Goal: Ask a question

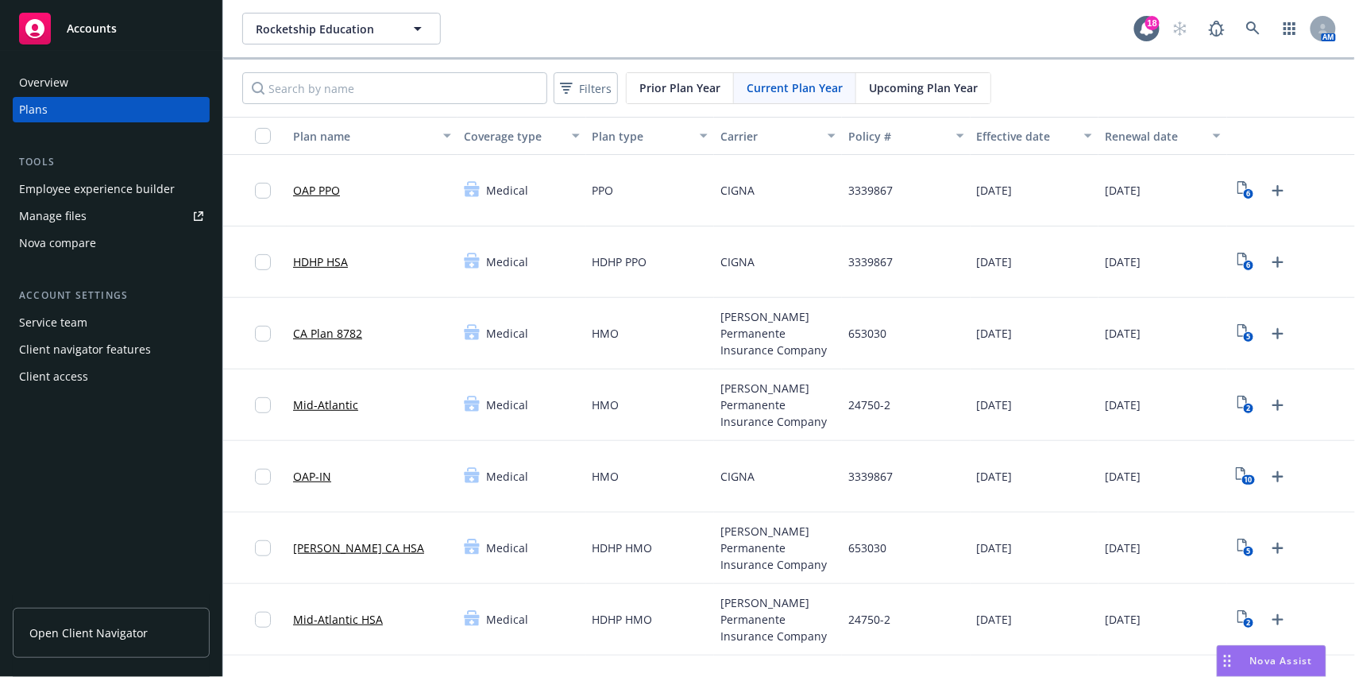
click at [1268, 665] on span "Nova Assist" at bounding box center [1281, 661] width 63 height 14
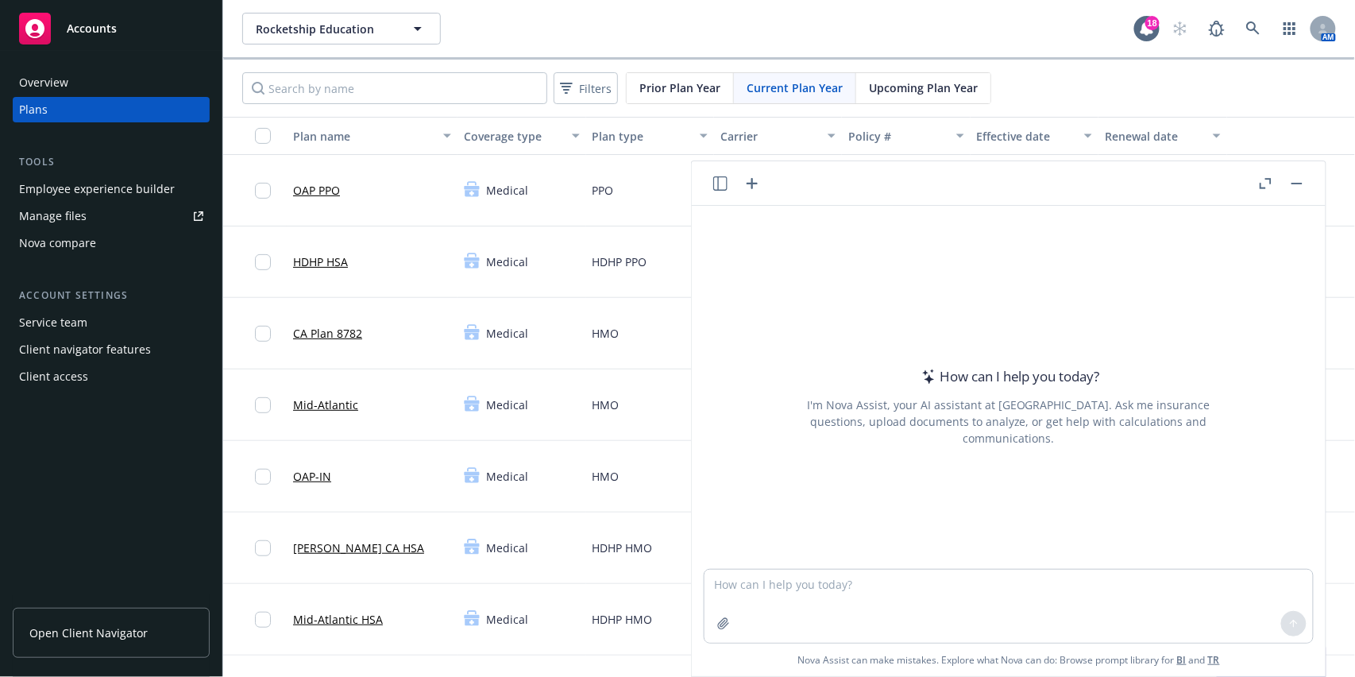
click at [1217, 645] on button "Nova Assist" at bounding box center [1272, 661] width 110 height 32
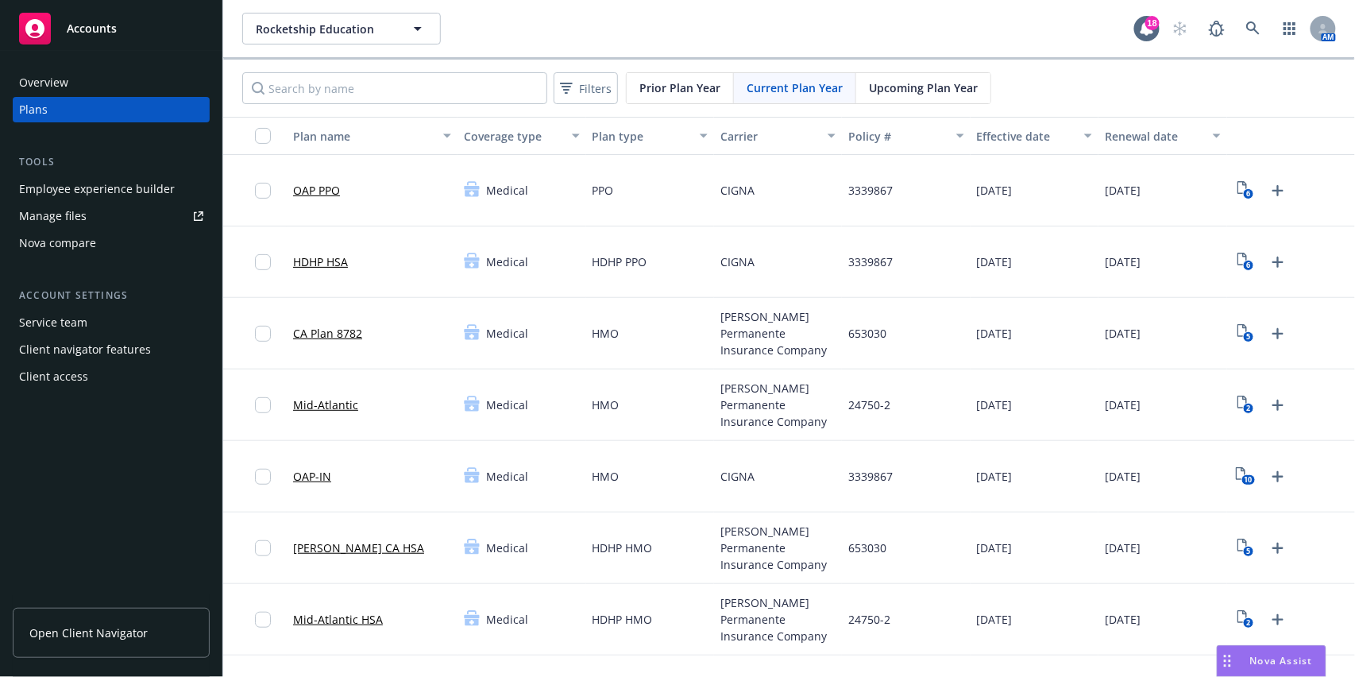
click at [1268, 665] on span "Nova Assist" at bounding box center [1281, 661] width 63 height 14
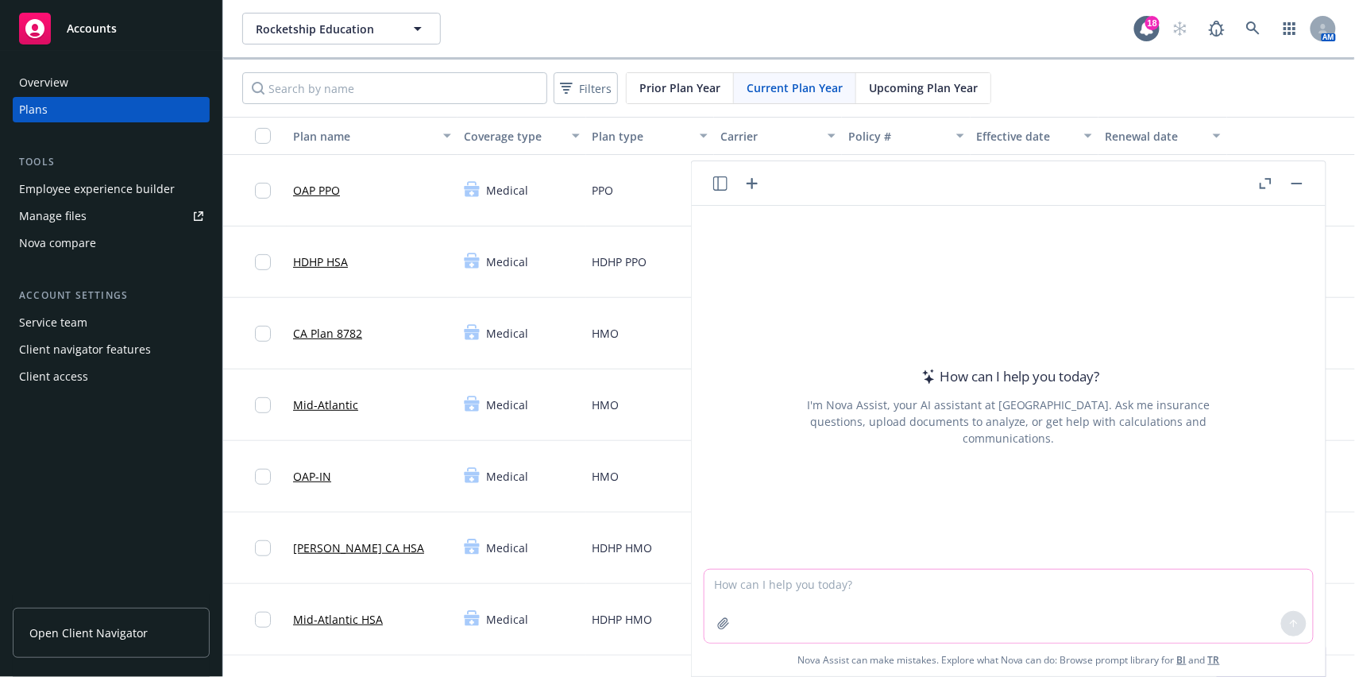
click at [763, 577] on textarea at bounding box center [1008, 605] width 608 height 73
type textarea "What are the FSA IRS limits for 2026?"
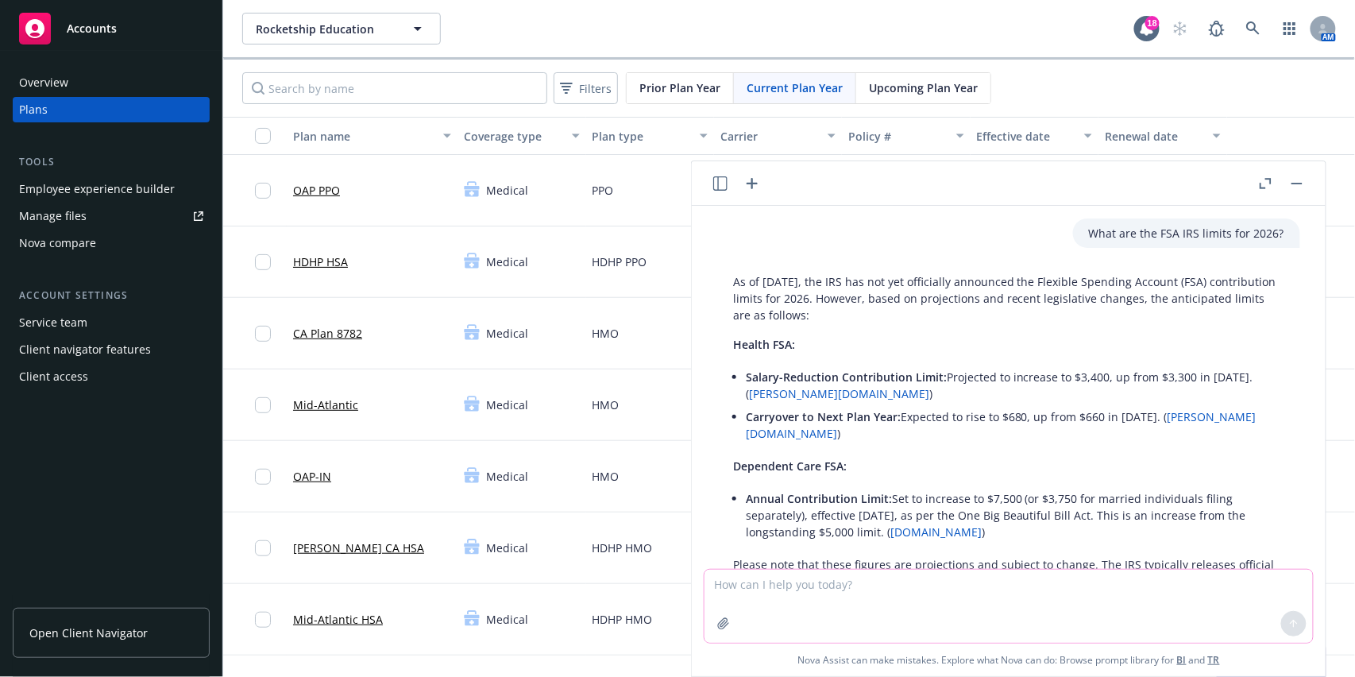
scroll to position [81, 0]
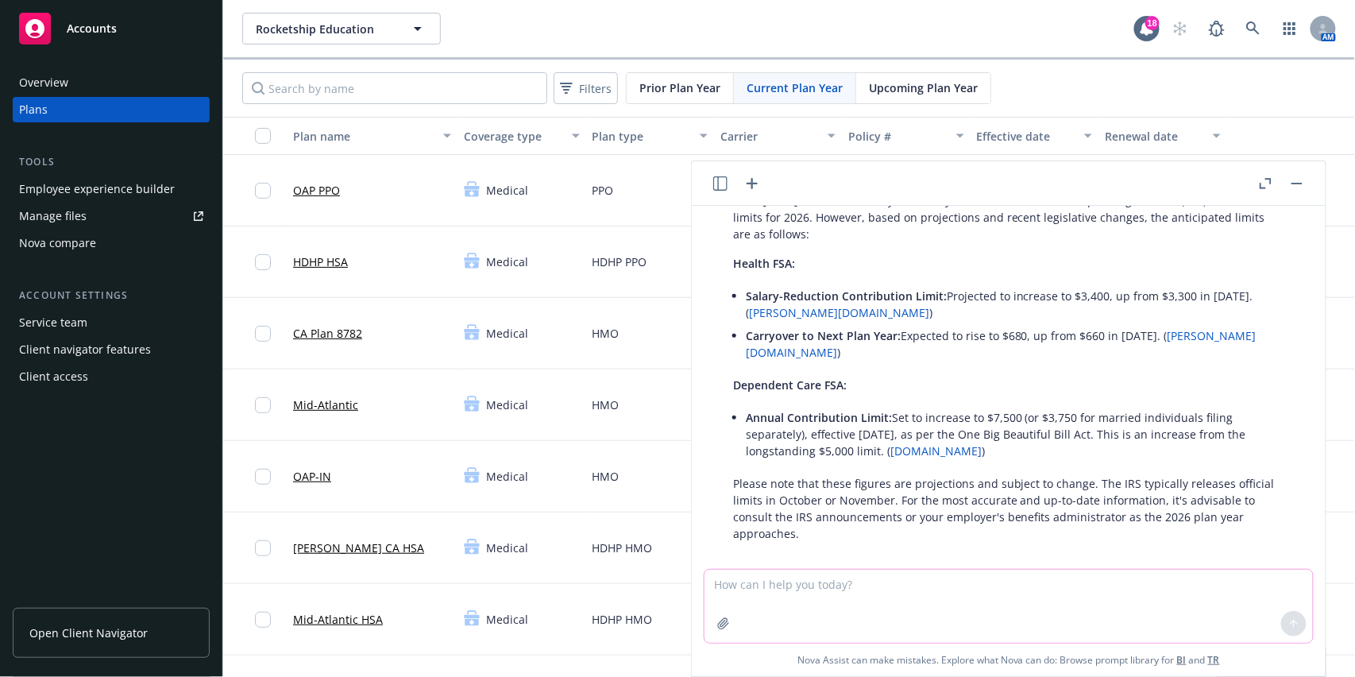
click at [768, 583] on textarea at bounding box center [1008, 605] width 608 height 73
type textarea "H"
type textarea "What are the HSA IRS limits for 2026?"
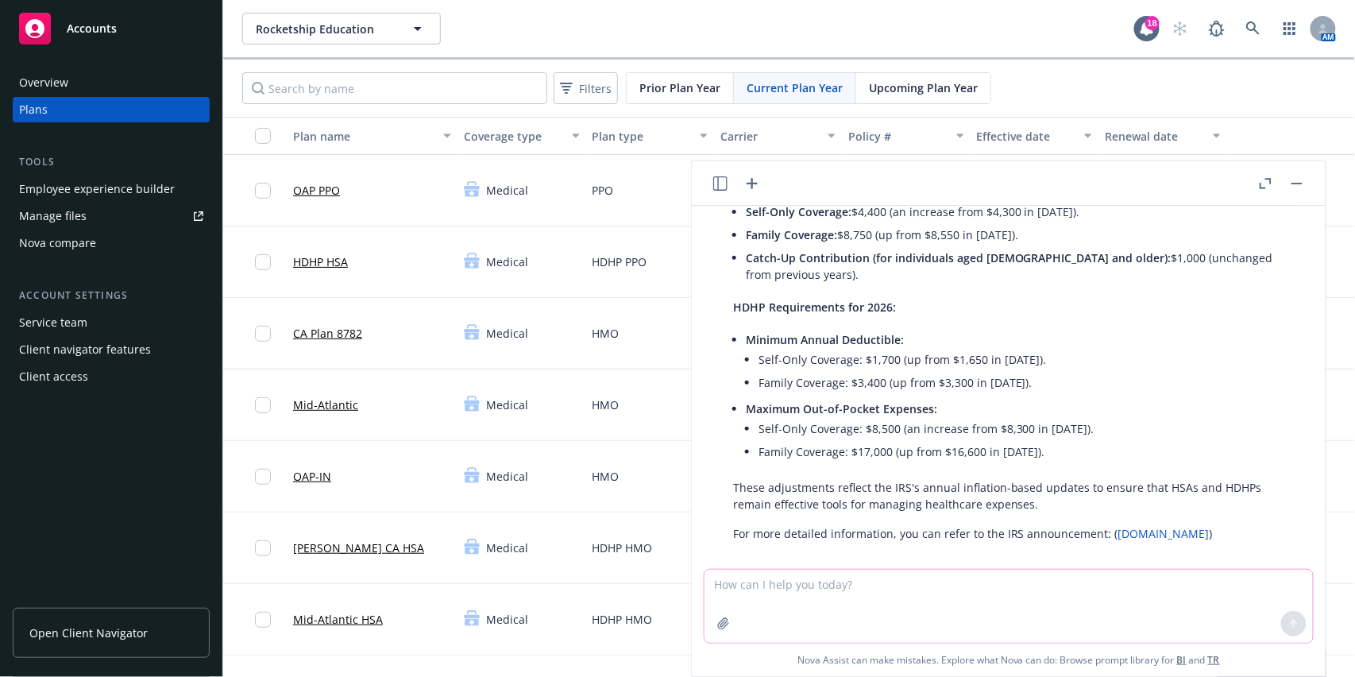
scroll to position [473, 0]
